Goal: Task Accomplishment & Management: Complete application form

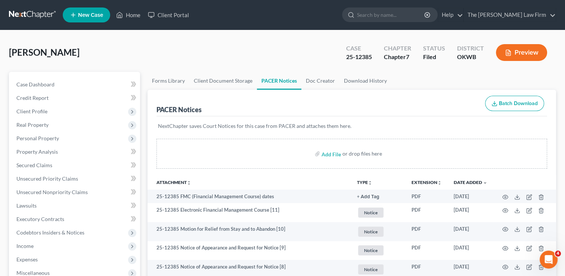
click at [37, 14] on link at bounding box center [33, 14] width 48 height 13
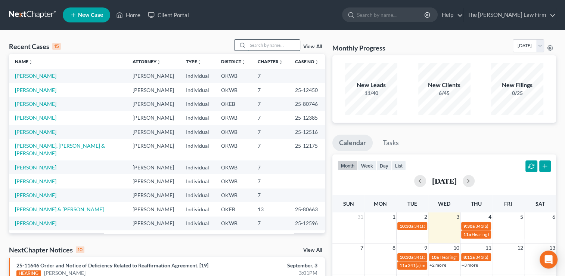
click at [269, 44] on input "search" at bounding box center [274, 45] width 52 height 11
type input "[PERSON_NAME]"
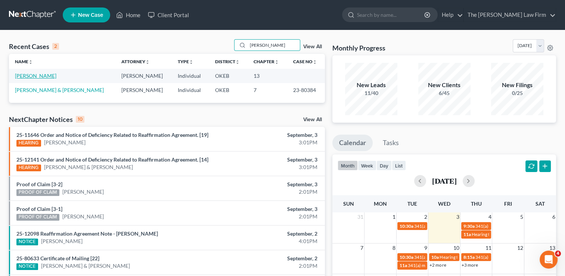
click at [35, 76] on link "[PERSON_NAME]" at bounding box center [35, 75] width 41 height 6
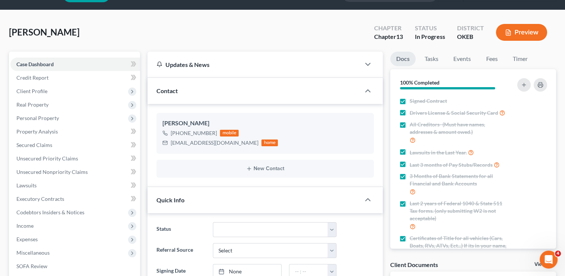
scroll to position [37, 0]
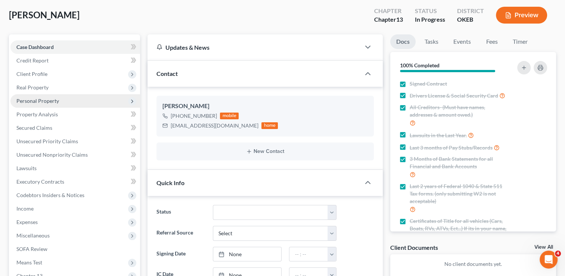
click at [39, 102] on span "Personal Property" at bounding box center [37, 100] width 43 height 6
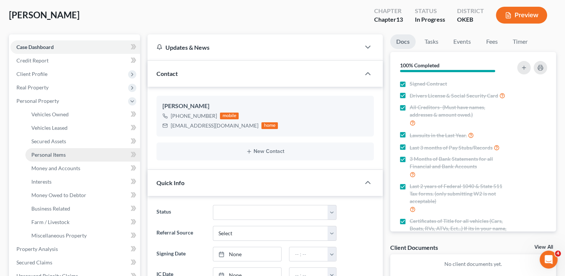
click at [57, 155] on span "Personal Items" at bounding box center [48, 154] width 34 height 6
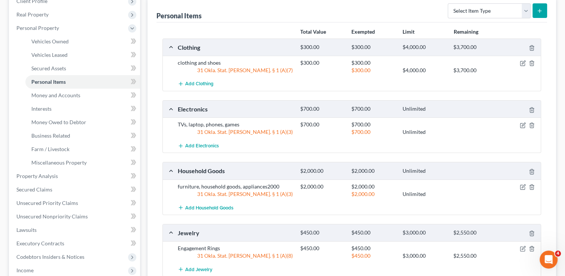
scroll to position [112, 0]
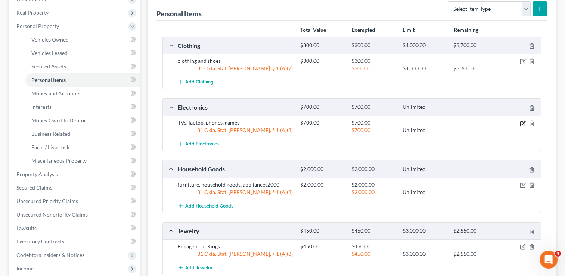
click at [523, 121] on icon "button" at bounding box center [523, 122] width 3 height 3
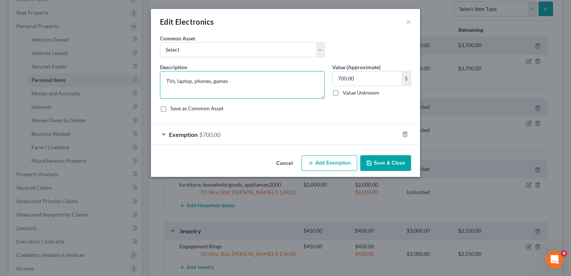
click at [242, 81] on textarea "TVs, laptop, phones, games" at bounding box center [242, 85] width 165 height 28
type textarea "TVs, laptop, phones"
click at [392, 161] on button "Save & Close" at bounding box center [385, 163] width 51 height 16
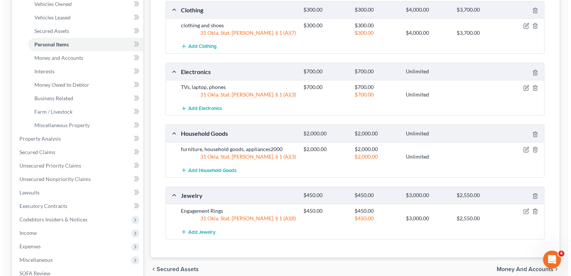
scroll to position [149, 0]
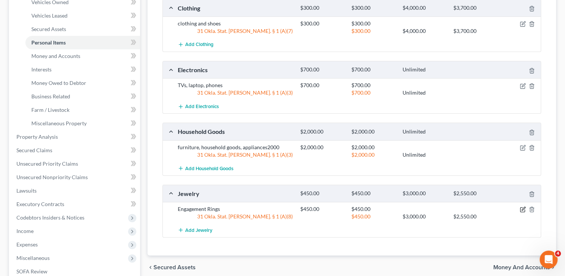
click at [522, 208] on icon "button" at bounding box center [523, 208] width 3 height 3
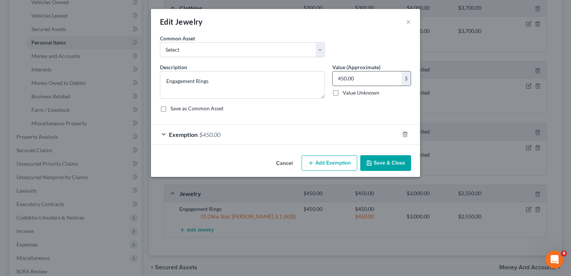
click at [361, 80] on input "450.00" at bounding box center [366, 78] width 69 height 14
type input "50.00"
click at [233, 133] on div "Exemption $450.00" at bounding box center [275, 134] width 248 height 20
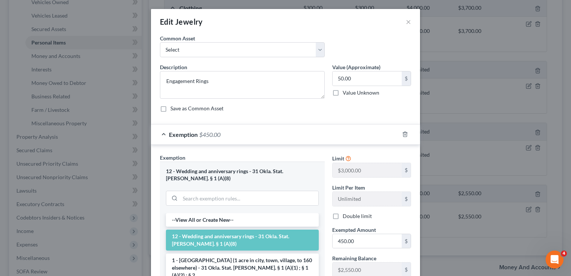
scroll to position [75, 0]
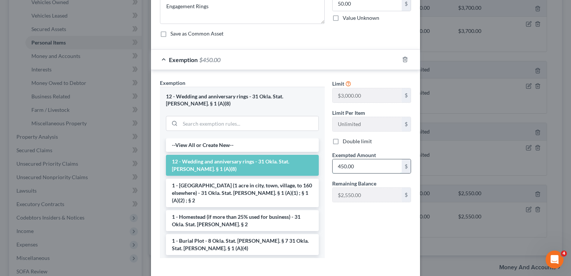
click at [356, 164] on input "450.00" at bounding box center [366, 166] width 69 height 14
type input "50.00"
click at [356, 229] on div "Limit $3,000.00 $ Limit Per Item Unlimited $ Double limit Exempted Amount * 50.…" at bounding box center [371, 171] width 86 height 185
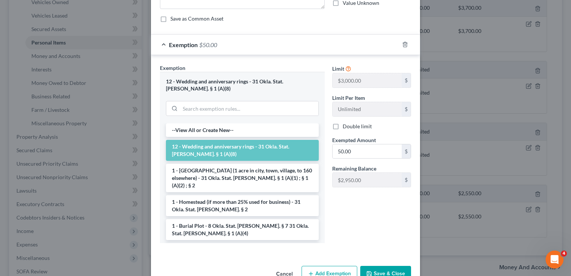
scroll to position [102, 0]
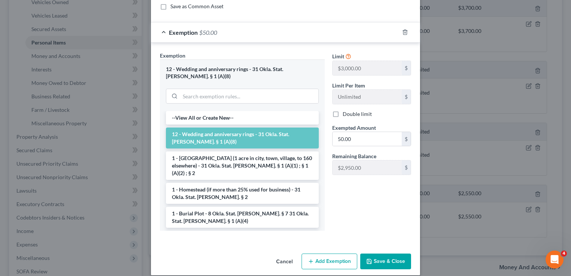
click at [384, 253] on button "Save & Close" at bounding box center [385, 261] width 51 height 16
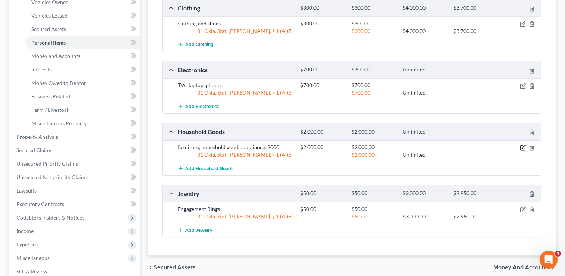
click at [523, 146] on icon "button" at bounding box center [523, 148] width 6 height 6
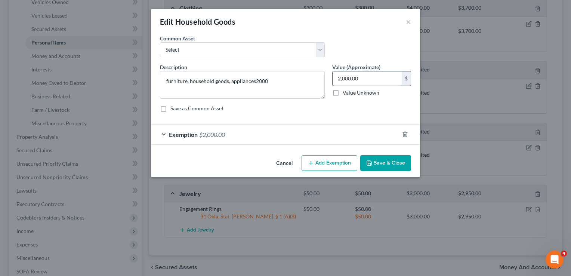
click at [366, 77] on input "2,000.00" at bounding box center [366, 78] width 69 height 14
type input "1"
type input "200.00"
click at [273, 83] on textarea "furniture, household goods, appliances2000" at bounding box center [242, 85] width 165 height 28
type textarea "furniture, household goods, appliances"
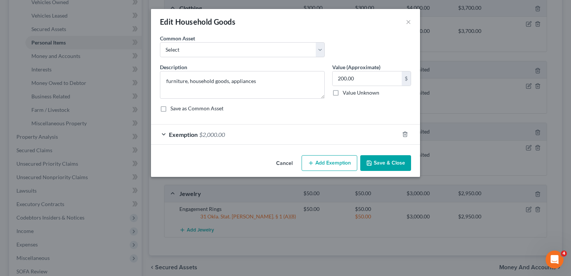
click at [245, 135] on div "Exemption $2,000.00" at bounding box center [275, 134] width 248 height 20
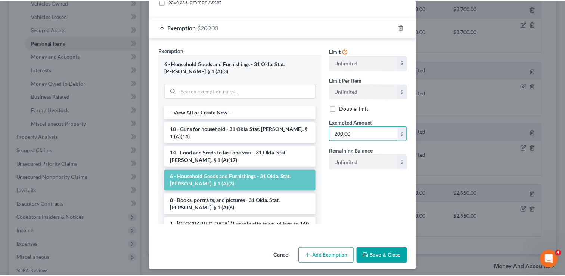
scroll to position [109, 0]
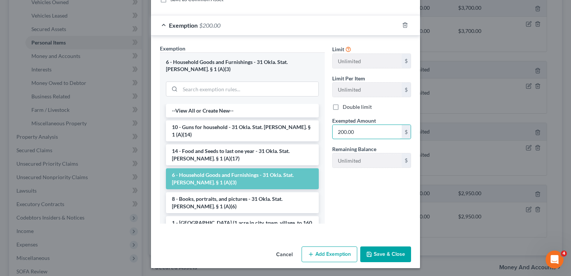
type input "200.00"
click at [384, 252] on button "Save & Close" at bounding box center [385, 254] width 51 height 16
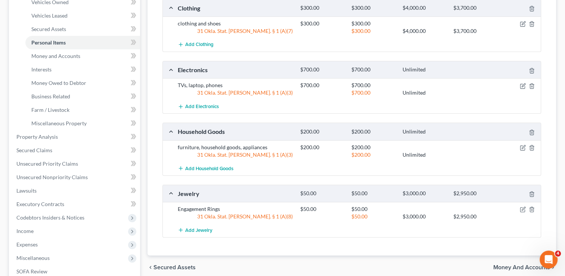
scroll to position [0, 0]
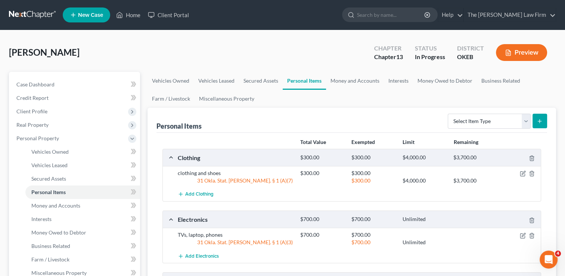
click at [38, 14] on link at bounding box center [33, 14] width 48 height 13
